Goal: Find specific page/section: Find specific page/section

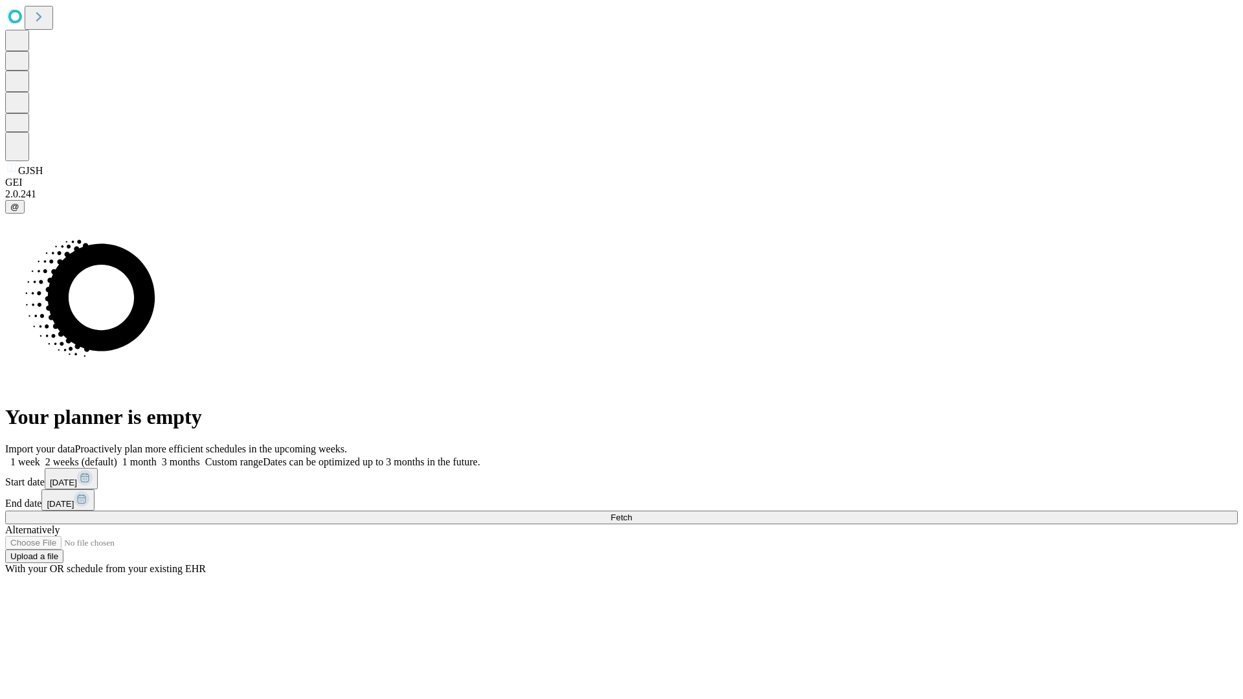
click at [632, 513] on span "Fetch" at bounding box center [620, 518] width 21 height 10
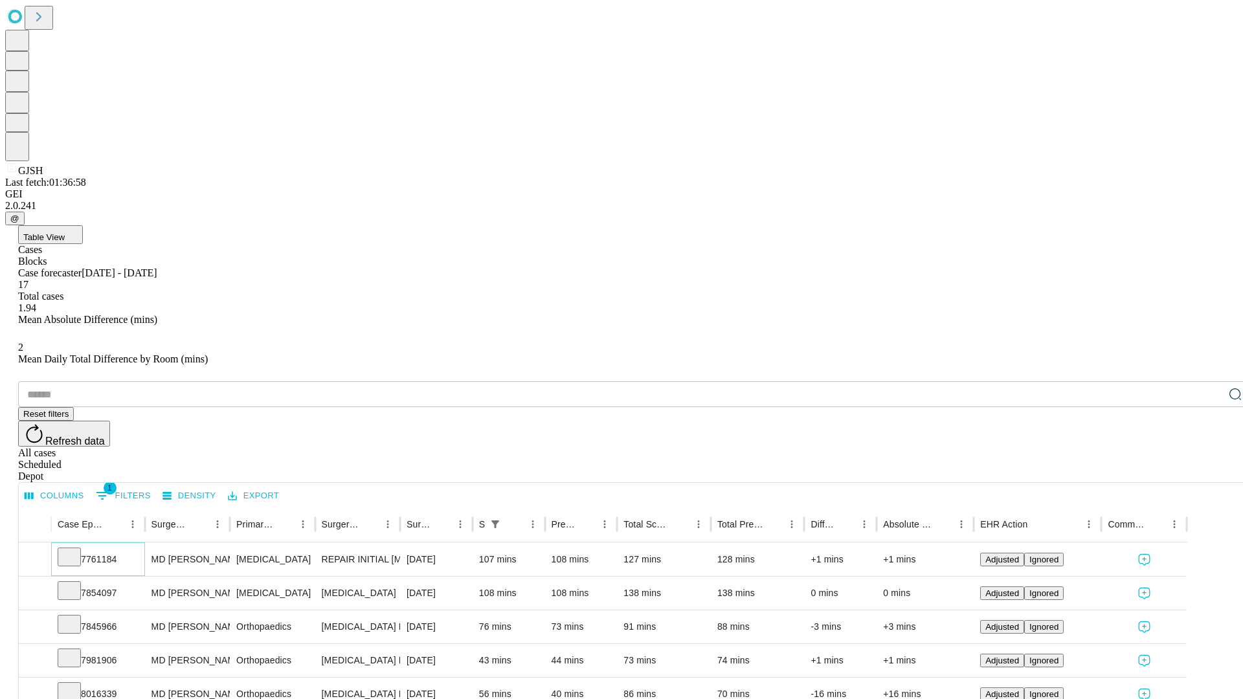
click at [76, 550] on icon at bounding box center [69, 556] width 13 height 13
